Goal: Communication & Community: Participate in discussion

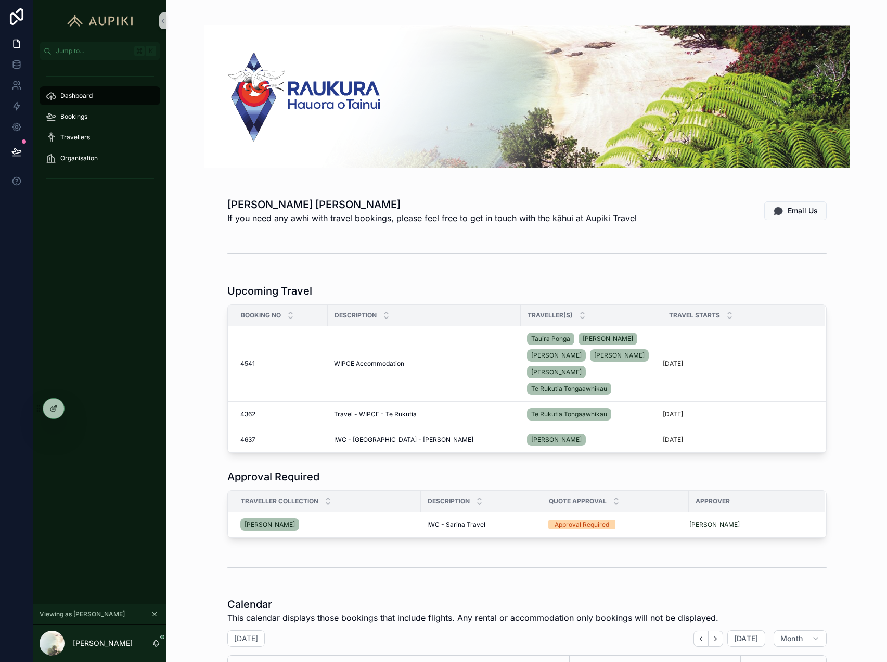
click at [153, 614] on icon "scrollable content" at bounding box center [154, 613] width 7 height 7
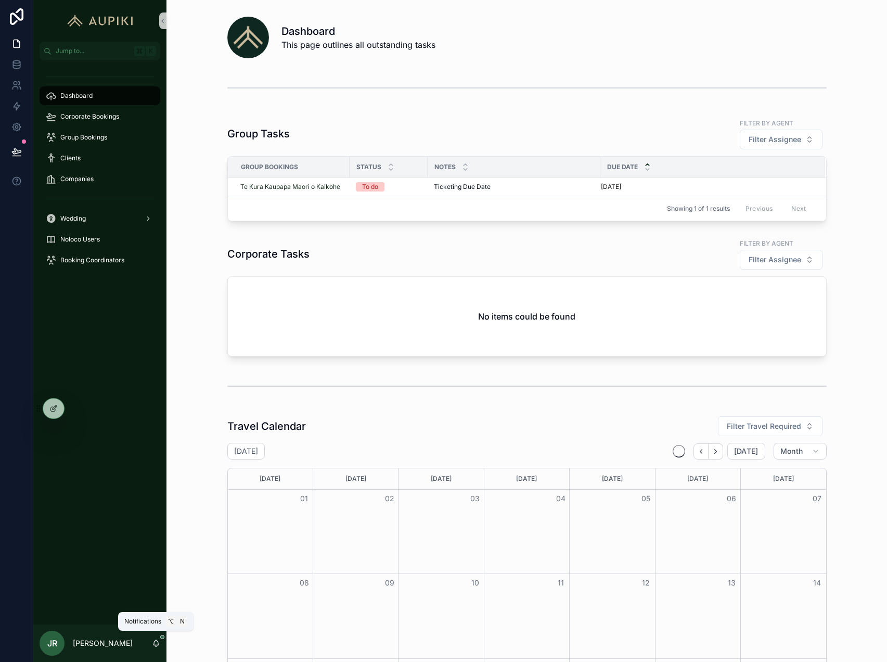
click at [156, 644] on icon "scrollable content" at bounding box center [156, 643] width 8 height 8
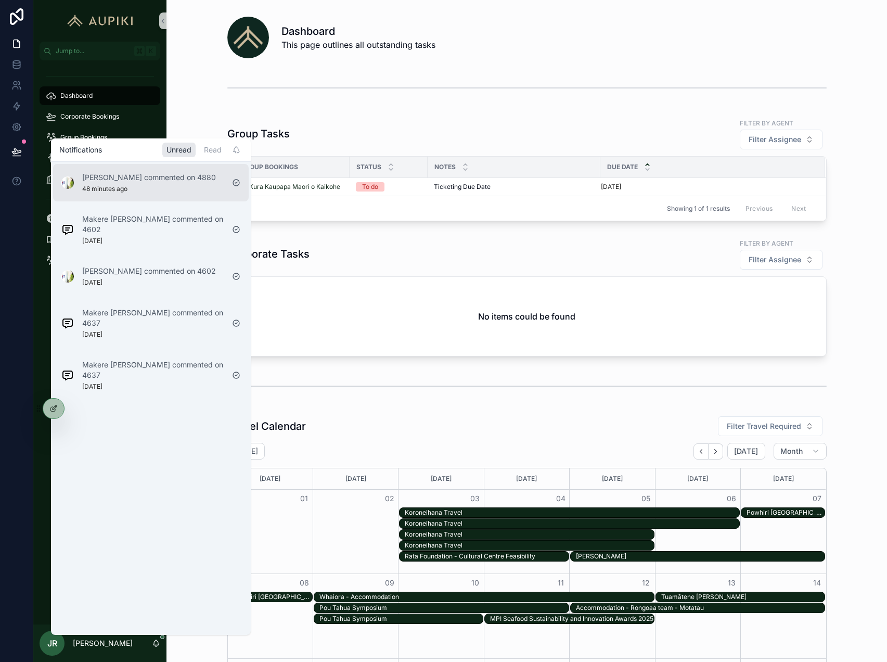
click at [154, 182] on p "[PERSON_NAME] commented on 4880" at bounding box center [149, 177] width 134 height 10
